Goal: Information Seeking & Learning: Learn about a topic

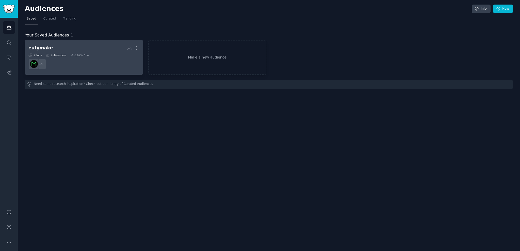
click at [89, 58] on dd "+ 1" at bounding box center [83, 64] width 111 height 14
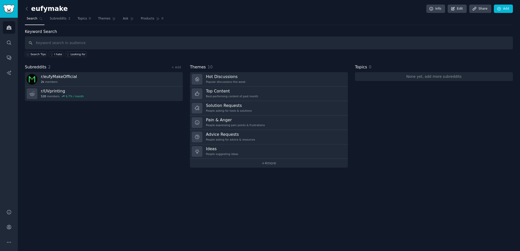
click at [52, 43] on input "text" at bounding box center [269, 43] width 488 height 13
click at [267, 160] on link "+ 4 more" at bounding box center [269, 163] width 158 height 9
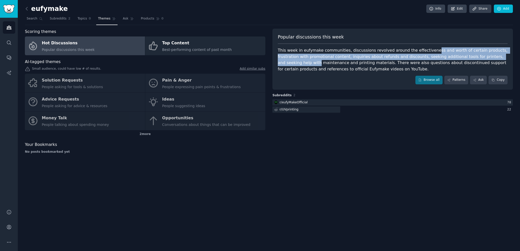
drag, startPoint x: 421, startPoint y: 50, endPoint x: 461, endPoint y: 53, distance: 39.7
click at [485, 57] on div "This week in eufymake communities, discussions revolved around the effectivenes…" at bounding box center [393, 59] width 230 height 25
click at [461, 53] on div "This week in eufymake communities, discussions revolved around the effectivenes…" at bounding box center [393, 59] width 230 height 25
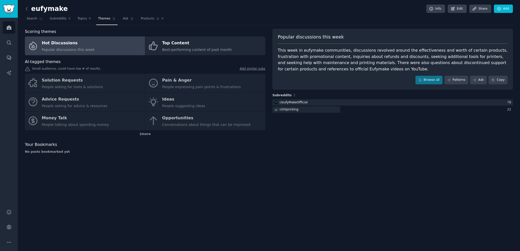
click at [469, 53] on div "This week in eufymake communities, discussions revolved around the effectivenes…" at bounding box center [393, 59] width 230 height 25
click at [455, 60] on div "This week in eufymake communities, discussions revolved around the effectivenes…" at bounding box center [393, 59] width 230 height 25
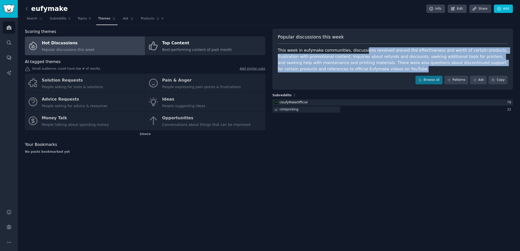
drag, startPoint x: 385, startPoint y: 69, endPoint x: 354, endPoint y: 52, distance: 35.3
click at [356, 52] on div "This week in eufymake communities, discussions revolved around the effectivenes…" at bounding box center [393, 59] width 230 height 25
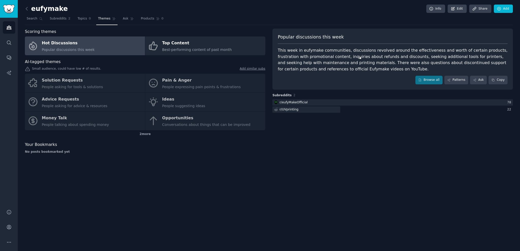
click at [344, 53] on div "This week in eufymake communities, discussions revolved around the effectivenes…" at bounding box center [393, 59] width 230 height 25
click at [359, 53] on div "This week in eufymake communities, discussions revolved around the effectivenes…" at bounding box center [393, 59] width 230 height 25
click at [439, 82] on link "Browse all" at bounding box center [428, 80] width 27 height 9
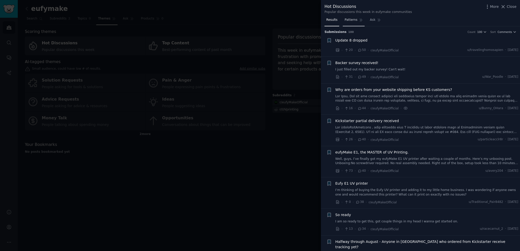
click at [359, 22] on icon at bounding box center [361, 20] width 4 height 4
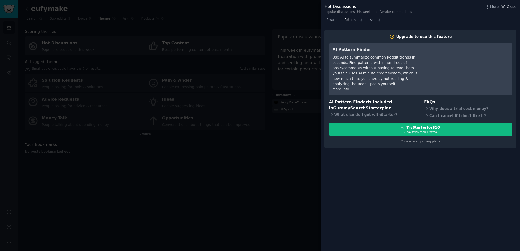
click at [510, 8] on span "Close" at bounding box center [511, 6] width 10 height 5
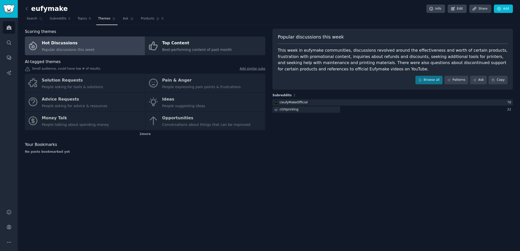
drag, startPoint x: 390, startPoint y: 156, endPoint x: 403, endPoint y: 147, distance: 16.6
click at [392, 154] on div "Popular discussions this week This week in eufymake communities, discussions re…" at bounding box center [392, 93] width 240 height 129
click at [403, 147] on div "Popular discussions this week This week in eufymake communities, discussions re…" at bounding box center [392, 93] width 240 height 129
drag, startPoint x: 394, startPoint y: 148, endPoint x: 405, endPoint y: 146, distance: 11.5
click at [398, 148] on div "Popular discussions this week This week in eufymake communities, discussions re…" at bounding box center [392, 93] width 240 height 129
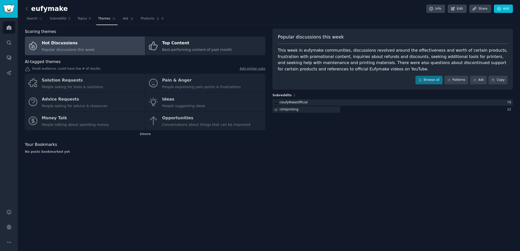
click at [405, 146] on div "Popular discussions this week This week in eufymake communities, discussions re…" at bounding box center [392, 93] width 240 height 129
click at [397, 148] on div "Popular discussions this week This week in eufymake communities, discussions re…" at bounding box center [392, 93] width 240 height 129
click at [416, 144] on div "Popular discussions this week This week in eufymake communities, discussions re…" at bounding box center [392, 93] width 240 height 129
click at [400, 147] on div "Popular discussions this week This week in eufymake communities, discussions re…" at bounding box center [392, 93] width 240 height 129
click at [417, 142] on div "Popular discussions this week This week in eufymake communities, discussions re…" at bounding box center [392, 93] width 240 height 129
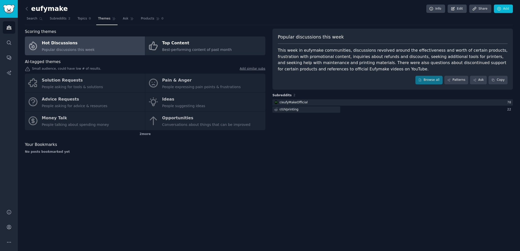
drag, startPoint x: 399, startPoint y: 152, endPoint x: 420, endPoint y: 146, distance: 21.6
click at [401, 152] on div "Popular discussions this week This week in eufymake communities, discussions re…" at bounding box center [392, 93] width 240 height 129
click at [421, 145] on div "Popular discussions this week This week in eufymake communities, discussions re…" at bounding box center [392, 93] width 240 height 129
click at [459, 11] on link "Edit" at bounding box center [456, 9] width 19 height 9
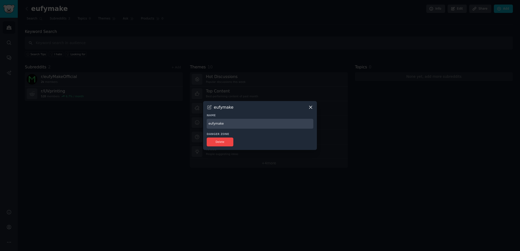
click at [311, 108] on icon at bounding box center [310, 107] width 5 height 5
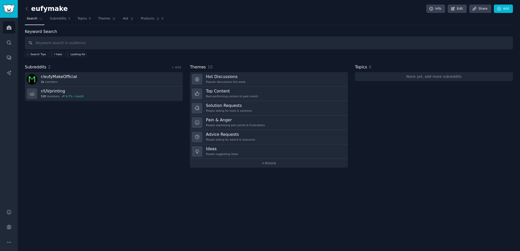
drag, startPoint x: 411, startPoint y: 145, endPoint x: 423, endPoint y: 138, distance: 14.1
click at [412, 144] on div "Topics 0 None yet, add more subreddits" at bounding box center [434, 116] width 158 height 104
click at [423, 138] on div "Topics 0 None yet, add more subreddits" at bounding box center [434, 116] width 158 height 104
click at [410, 146] on div "Topics 0 None yet, add more subreddits" at bounding box center [434, 116] width 158 height 104
click at [425, 132] on div "Topics 0 None yet, add more subreddits" at bounding box center [434, 116] width 158 height 104
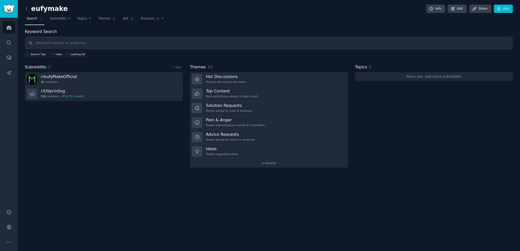
click at [420, 138] on div "Topics 0 None yet, add more subreddits" at bounding box center [434, 116] width 158 height 104
click at [440, 133] on div "Topics 0 None yet, add more subreddits" at bounding box center [434, 116] width 158 height 104
click at [121, 23] on link "Ask" at bounding box center [128, 20] width 14 height 10
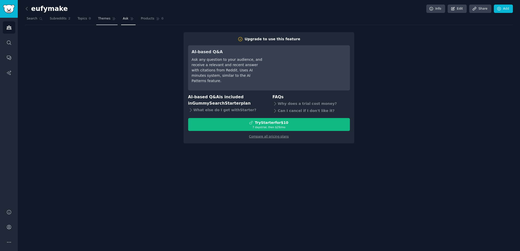
click at [96, 18] on link "Themes" at bounding box center [106, 20] width 21 height 10
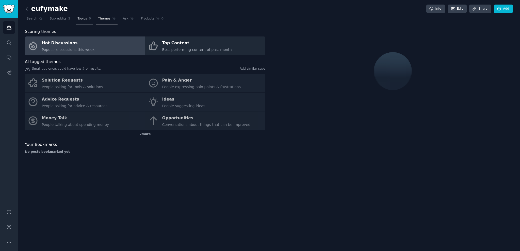
click at [78, 18] on span "Topics" at bounding box center [81, 18] width 9 height 5
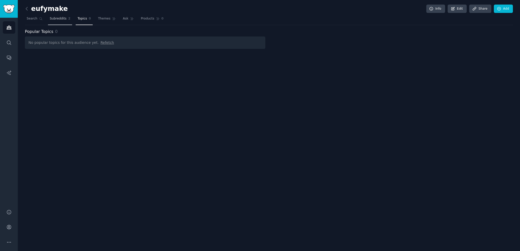
click at [62, 19] on span "Subreddits" at bounding box center [58, 18] width 17 height 5
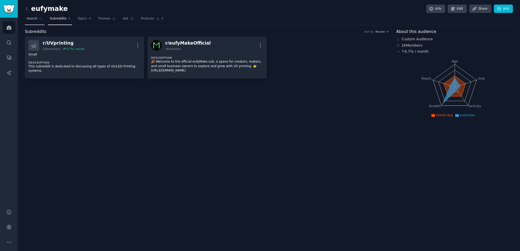
click at [31, 22] on link "Search" at bounding box center [35, 20] width 20 height 10
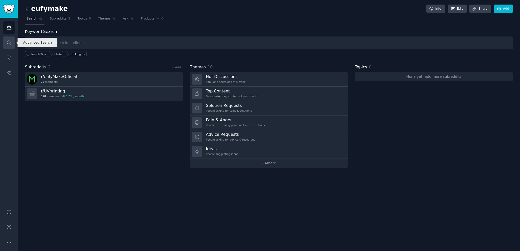
click at [11, 39] on link "Search" at bounding box center [9, 43] width 12 height 12
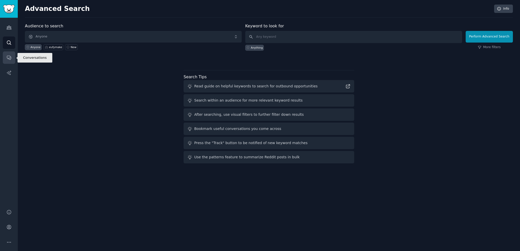
click at [14, 64] on link "Conversations" at bounding box center [9, 58] width 12 height 12
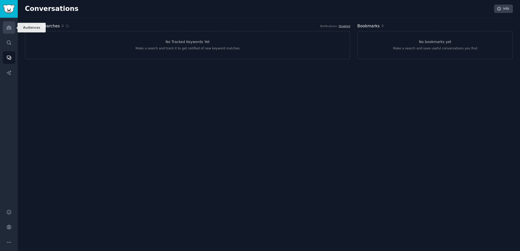
click at [13, 32] on link "Audiences" at bounding box center [9, 27] width 12 height 12
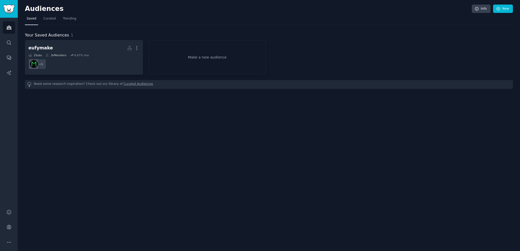
drag, startPoint x: 80, startPoint y: 121, endPoint x: 125, endPoint y: 117, distance: 45.0
click at [90, 120] on div "Audiences Info New Saved Curated Trending Your Saved Audiences 1 eufymake More …" at bounding box center [269, 125] width 502 height 251
click at [126, 117] on div "Audiences Info New Saved Curated Trending Your Saved Audiences 1 eufymake More …" at bounding box center [269, 125] width 502 height 251
click at [111, 117] on div "Audiences Info New Saved Curated Trending Your Saved Audiences 1 eufymake More …" at bounding box center [269, 125] width 502 height 251
click at [122, 117] on div "Audiences Info New Saved Curated Trending Your Saved Audiences 1 eufymake More …" at bounding box center [269, 125] width 502 height 251
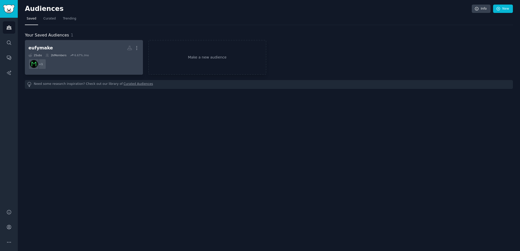
click at [120, 61] on dd "+ 1" at bounding box center [83, 64] width 111 height 14
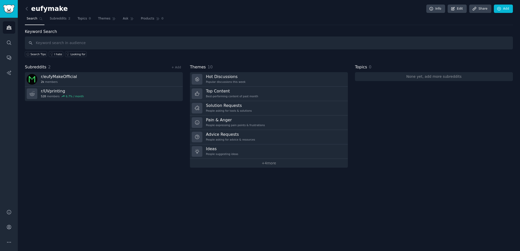
drag, startPoint x: 433, startPoint y: 26, endPoint x: 452, endPoint y: 26, distance: 18.3
click at [439, 26] on div "eufymake Info Edit Share Add Search Subreddits 2 Topics 0 Themes Ask Products 0…" at bounding box center [269, 87] width 488 height 161
click at [452, 26] on div "eufymake Info Edit Share Add Search Subreddits 2 Topics 0 Themes Ask Products 0…" at bounding box center [269, 87] width 488 height 161
click at [443, 26] on div "eufymake Info Edit Share Add Search Subreddits 2 Topics 0 Themes Ask Products 0…" at bounding box center [269, 87] width 488 height 161
click at [452, 26] on div "eufymake Info Edit Share Add Search Subreddits 2 Topics 0 Themes Ask Products 0…" at bounding box center [269, 87] width 488 height 161
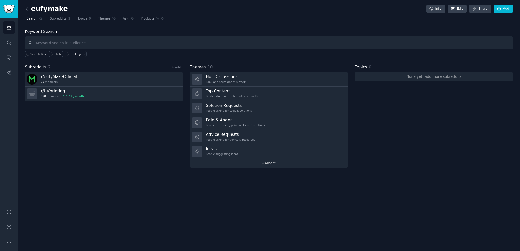
click at [293, 164] on link "+ 4 more" at bounding box center [269, 163] width 158 height 9
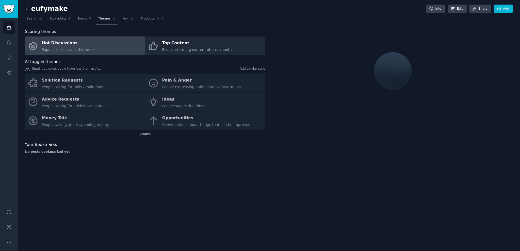
drag, startPoint x: 343, startPoint y: 177, endPoint x: 362, endPoint y: 169, distance: 20.9
click at [347, 175] on div "eufymake Info Edit Share Add Search Subreddits 2 Topics 0 Themes Ask Products 0…" at bounding box center [269, 125] width 502 height 251
drag, startPoint x: 362, startPoint y: 169, endPoint x: 357, endPoint y: 172, distance: 6.0
click at [362, 169] on div "eufymake Info Edit Share Add Search Subreddits 2 Topics 0 Themes Ask Products 0…" at bounding box center [269, 125] width 502 height 251
click at [357, 172] on div "eufymake Info Edit Share Add Search Subreddits 2 Topics 0 Themes Ask Products 0…" at bounding box center [269, 125] width 502 height 251
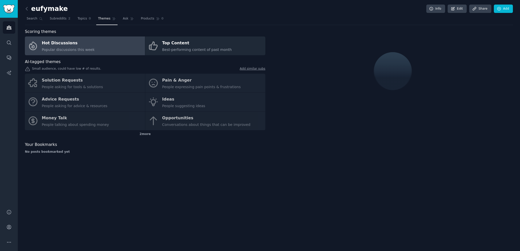
click at [363, 168] on div "eufymake Info Edit Share Add Search Subreddits 2 Topics 0 Themes Ask Products 0…" at bounding box center [269, 125] width 502 height 251
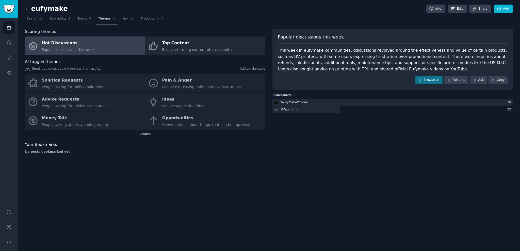
drag, startPoint x: 350, startPoint y: 177, endPoint x: 368, endPoint y: 171, distance: 19.3
click at [355, 176] on div "eufymake Info Edit Share Add Search Subreddits 2 Topics 0 Themes Ask Products 0…" at bounding box center [269, 125] width 502 height 251
click at [368, 171] on div "eufymake Info Edit Share Add Search Subreddits 2 Topics 0 Themes Ask Products 0…" at bounding box center [269, 125] width 502 height 251
click at [352, 178] on div "eufymake Info Edit Share Add Search Subreddits 2 Topics 0 Themes Ask Products 0…" at bounding box center [269, 125] width 502 height 251
click at [372, 171] on div "eufymake Info Edit Share Add Search Subreddits 2 Topics 0 Themes Ask Products 0…" at bounding box center [269, 125] width 502 height 251
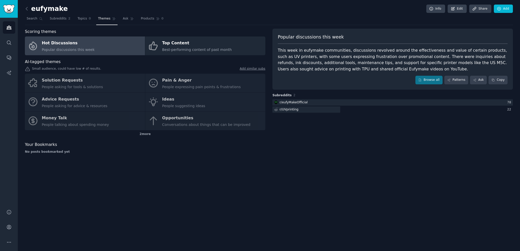
drag, startPoint x: 359, startPoint y: 175, endPoint x: 368, endPoint y: 173, distance: 10.0
click at [360, 175] on div "eufymake Info Edit Share Add Search Subreddits 2 Topics 0 Themes Ask Products 0…" at bounding box center [269, 125] width 502 height 251
click at [368, 173] on div "eufymake Info Edit Share Add Search Subreddits 2 Topics 0 Themes Ask Products 0…" at bounding box center [269, 125] width 502 height 251
click at [462, 80] on link "Patterns" at bounding box center [456, 80] width 24 height 9
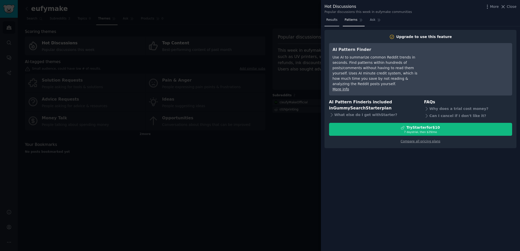
click at [335, 22] on span "Results" at bounding box center [331, 20] width 11 height 5
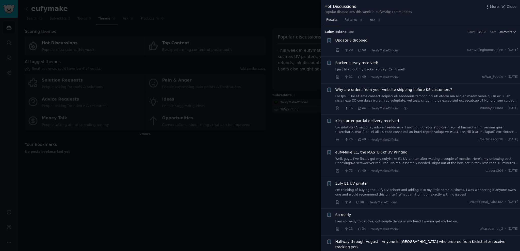
click at [482, 32] on span "100" at bounding box center [479, 32] width 5 height 4
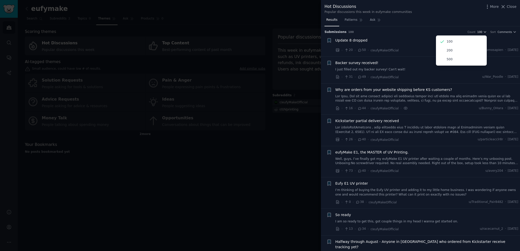
click at [482, 32] on span "100" at bounding box center [479, 32] width 5 height 4
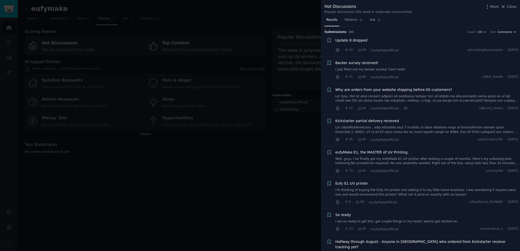
click at [504, 30] on span "Comments" at bounding box center [504, 32] width 14 height 4
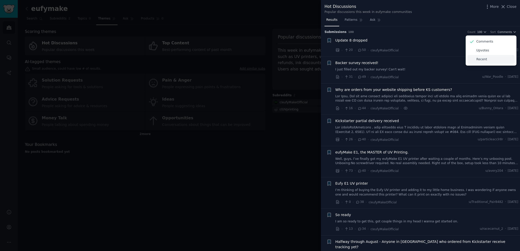
click at [488, 61] on div "Recent" at bounding box center [490, 59] width 47 height 9
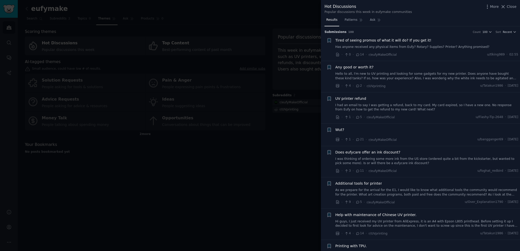
drag, startPoint x: 449, startPoint y: 17, endPoint x: 461, endPoint y: 15, distance: 12.3
click at [450, 17] on div "Results Patterns Ask" at bounding box center [420, 21] width 199 height 10
click at [490, 8] on icon "button" at bounding box center [486, 6] width 5 height 5
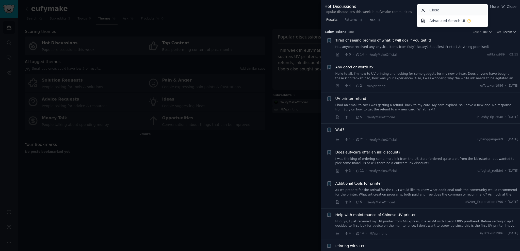
click at [461, 9] on div "Close" at bounding box center [452, 10] width 69 height 11
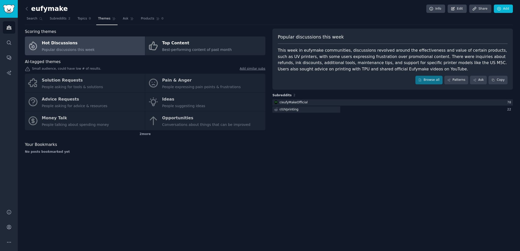
click at [429, 147] on div "Popular discussions this week This week in eufymake communities, discussions re…" at bounding box center [392, 93] width 240 height 129
drag, startPoint x: 449, startPoint y: 141, endPoint x: 419, endPoint y: 150, distance: 31.9
click at [449, 141] on div "Popular discussions this week This week in eufymake communities, discussions re…" at bounding box center [392, 93] width 240 height 129
drag, startPoint x: 392, startPoint y: 157, endPoint x: 418, endPoint y: 150, distance: 27.4
click at [398, 157] on div "Popular discussions this week This week in eufymake communities, discussions re…" at bounding box center [392, 93] width 240 height 129
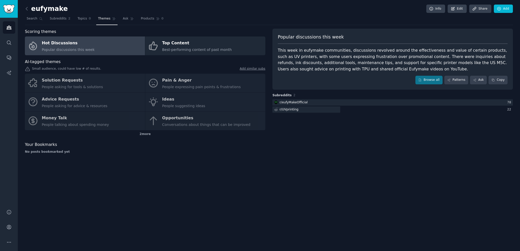
drag, startPoint x: 419, startPoint y: 150, endPoint x: 402, endPoint y: 150, distance: 16.2
click at [418, 150] on div "Popular discussions this week This week in eufymake communities, discussions re…" at bounding box center [392, 93] width 240 height 129
click at [395, 150] on div "Popular discussions this week This week in eufymake communities, discussions re…" at bounding box center [392, 93] width 240 height 129
click at [417, 149] on div "Popular discussions this week This week in eufymake communities, discussions re…" at bounding box center [392, 93] width 240 height 129
drag, startPoint x: 322, startPoint y: 166, endPoint x: 353, endPoint y: 170, distance: 31.2
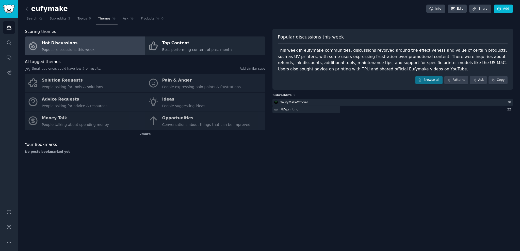
click at [327, 166] on div "eufymake Info Edit Share Add Search Subreddits 2 Topics 0 Themes Ask Products 0…" at bounding box center [269, 125] width 502 height 251
drag, startPoint x: 353, startPoint y: 170, endPoint x: 305, endPoint y: 180, distance: 49.3
click at [353, 170] on div "eufymake Info Edit Share Add Search Subreddits 2 Topics 0 Themes Ask Products 0…" at bounding box center [269, 125] width 502 height 251
click at [10, 229] on icon "Sidebar" at bounding box center [8, 227] width 5 height 5
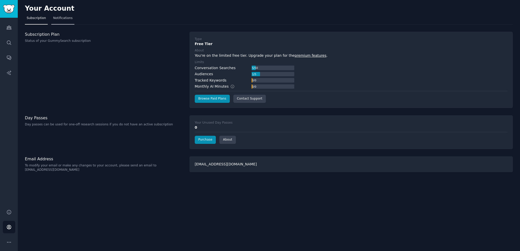
click at [64, 20] on link "Notifications" at bounding box center [62, 19] width 23 height 10
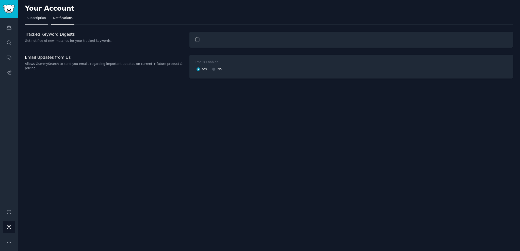
click at [40, 18] on span "Subscription" at bounding box center [36, 18] width 19 height 5
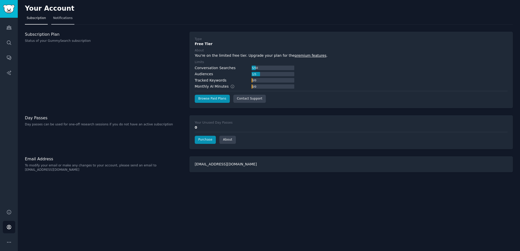
click at [64, 16] on span "Notifications" at bounding box center [63, 18] width 20 height 5
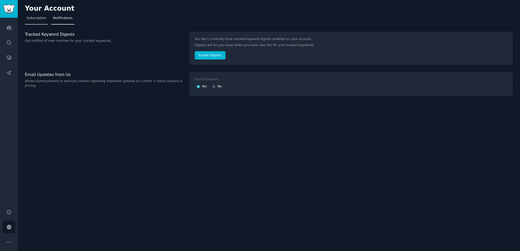
click at [38, 18] on span "Subscription" at bounding box center [36, 18] width 19 height 5
